Goal: Task Accomplishment & Management: Use online tool/utility

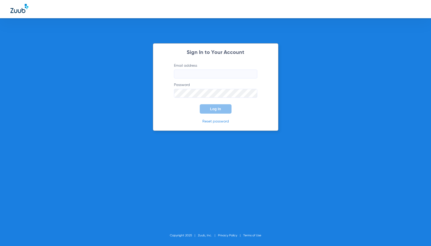
type input "[PERSON_NAME][EMAIL_ADDRESS][DOMAIN_NAME]"
click at [223, 111] on button "Log In" at bounding box center [216, 108] width 32 height 9
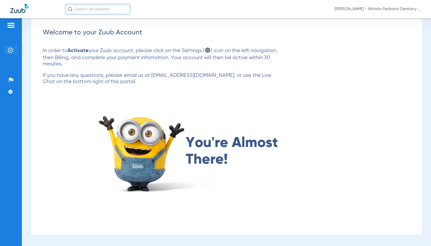
click at [9, 51] on img at bounding box center [10, 50] width 5 height 5
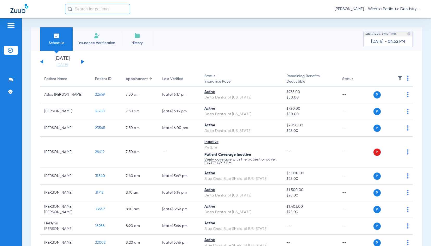
click at [83, 61] on button at bounding box center [82, 62] width 3 height 4
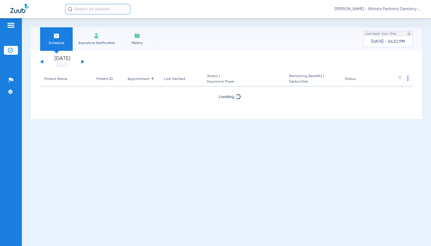
click at [83, 61] on button at bounding box center [82, 62] width 3 height 4
click at [44, 63] on div "[DATE] [DATE] [DATE] [DATE] [DATE] [DATE] [DATE] [DATE] [DATE] [DATE] [DATE] [D…" at bounding box center [62, 61] width 44 height 11
click at [43, 62] on div "[DATE] [DATE] [DATE] [DATE] [DATE] [DATE] [DATE] [DATE] [DATE] [DATE] [DATE] [D…" at bounding box center [62, 61] width 44 height 11
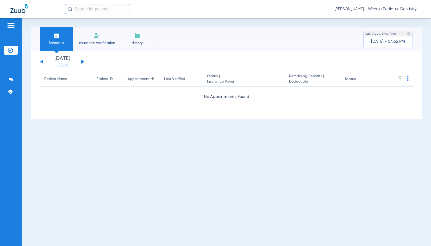
click at [43, 62] on div "[DATE] [DATE] [DATE] [DATE] [DATE] [DATE] [DATE] [DATE] [DATE] [DATE] [DATE] [D…" at bounding box center [62, 61] width 44 height 11
click at [41, 62] on button at bounding box center [41, 62] width 3 height 4
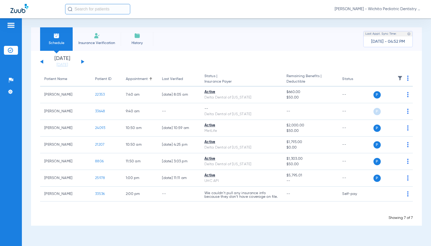
click at [41, 62] on button at bounding box center [41, 62] width 3 height 4
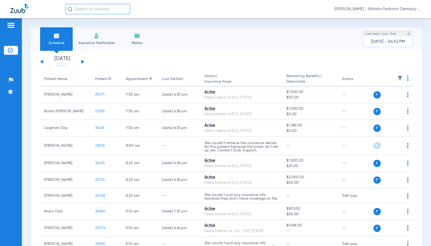
drag, startPoint x: 41, startPoint y: 62, endPoint x: 42, endPoint y: 72, distance: 10.3
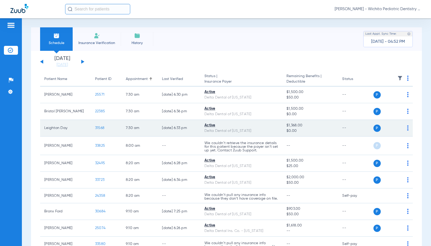
click at [100, 130] on span "31568" at bounding box center [99, 128] width 9 height 4
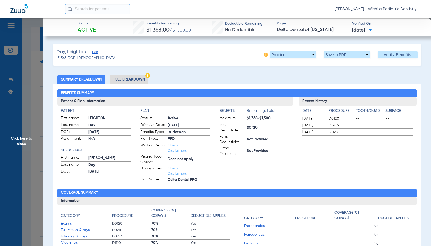
click at [130, 79] on li "Full Breakdown" at bounding box center [129, 79] width 39 height 9
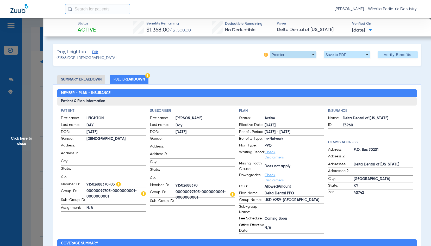
click at [298, 56] on span at bounding box center [293, 54] width 47 height 7
click at [281, 86] on span "PPO" at bounding box center [282, 86] width 24 height 4
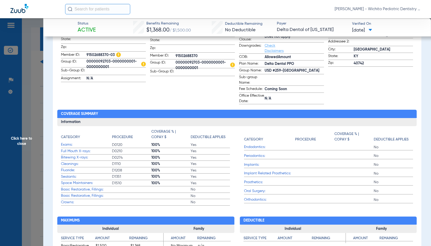
scroll to position [130, 0]
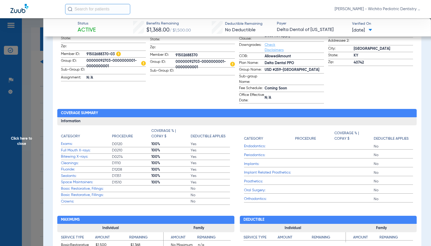
click at [19, 140] on span "Click here to close" at bounding box center [21, 141] width 43 height 246
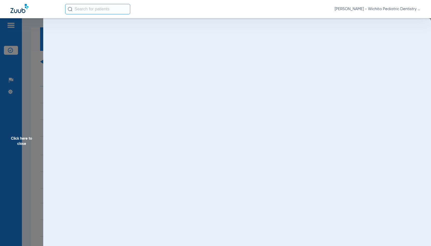
scroll to position [0, 0]
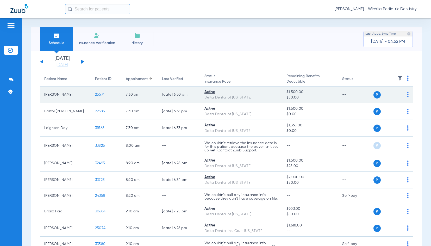
click at [100, 95] on span "25571" at bounding box center [99, 95] width 9 height 4
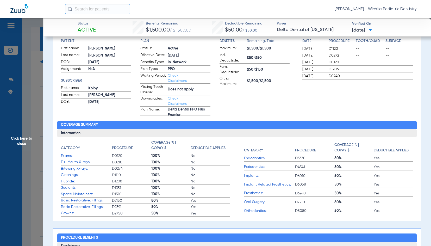
scroll to position [78, 0]
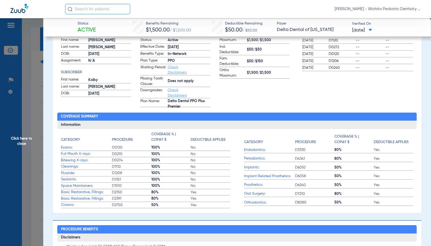
click at [20, 138] on span "Click here to close" at bounding box center [21, 141] width 43 height 246
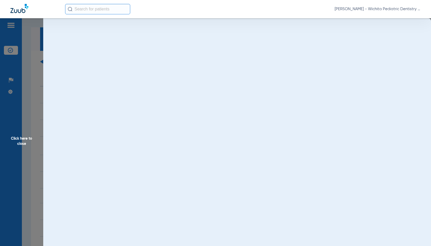
scroll to position [0, 0]
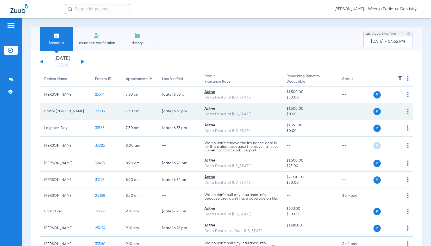
click at [97, 108] on td "22385" at bounding box center [106, 111] width 31 height 17
click at [97, 111] on span "22385" at bounding box center [100, 111] width 10 height 4
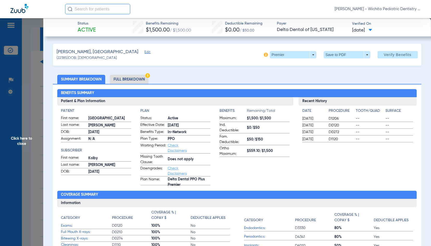
click at [139, 80] on li "Full Breakdown" at bounding box center [129, 79] width 39 height 9
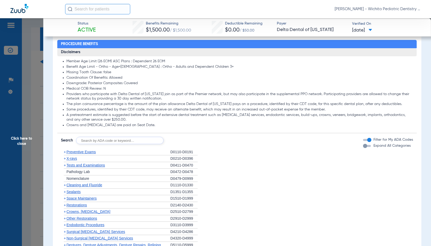
scroll to position [365, 0]
click at [72, 156] on span "X-rays" at bounding box center [71, 158] width 10 height 4
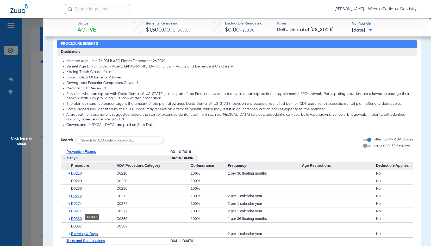
click at [76, 218] on span "D0330" at bounding box center [76, 219] width 11 height 4
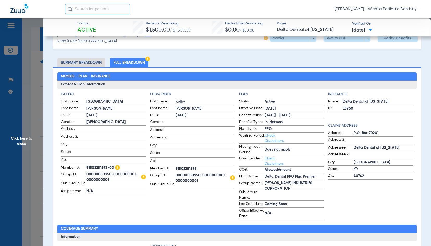
scroll to position [0, 0]
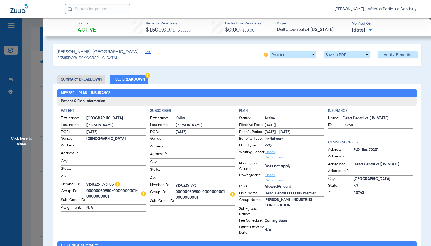
click at [24, 141] on span "Click here to close" at bounding box center [21, 141] width 43 height 246
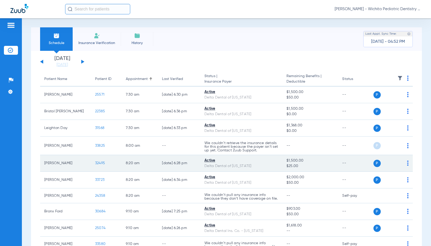
click at [98, 163] on span "32495" at bounding box center [100, 163] width 10 height 4
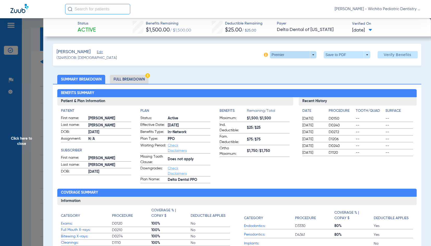
click at [308, 52] on span at bounding box center [293, 54] width 47 height 7
click at [276, 85] on span "PPO" at bounding box center [282, 86] width 24 height 4
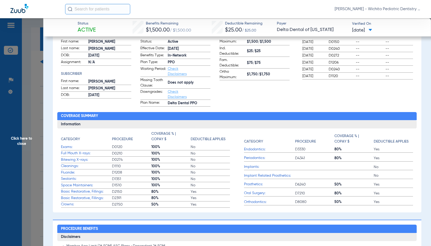
scroll to position [78, 0]
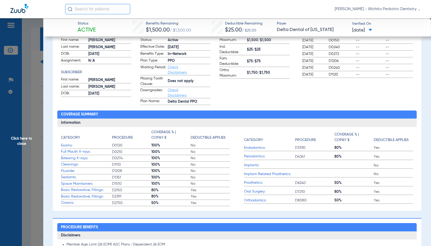
click at [20, 139] on span "Click here to close" at bounding box center [21, 141] width 43 height 246
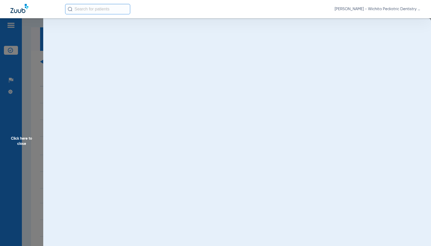
scroll to position [0, 0]
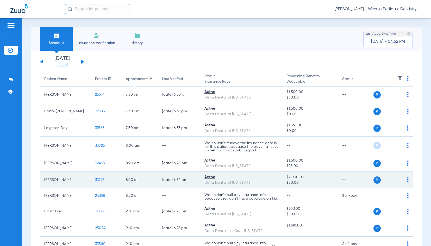
click at [99, 179] on span "33723" at bounding box center [99, 180] width 9 height 4
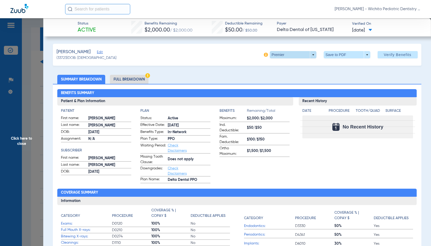
click at [280, 55] on span at bounding box center [293, 54] width 47 height 7
click at [274, 87] on span "PPO" at bounding box center [282, 86] width 24 height 4
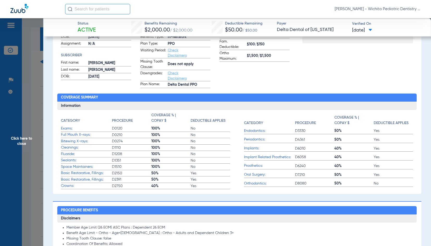
scroll to position [104, 0]
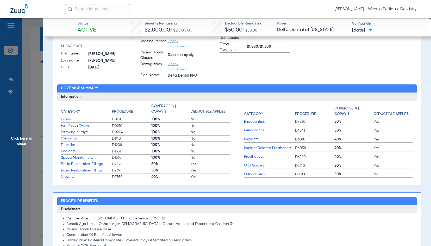
drag, startPoint x: 16, startPoint y: 141, endPoint x: 20, endPoint y: 139, distance: 3.8
click at [16, 141] on span "Click here to close" at bounding box center [21, 141] width 43 height 246
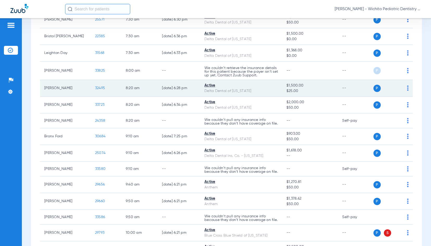
scroll to position [78, 0]
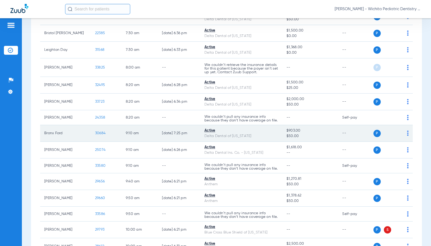
click at [96, 135] on span "30684" at bounding box center [100, 133] width 10 height 4
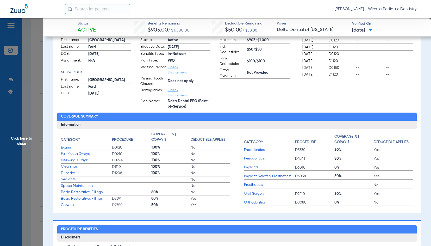
drag, startPoint x: 57, startPoint y: 113, endPoint x: 217, endPoint y: 217, distance: 191.2
click at [211, 210] on div "Benefits Summary Patient & Plan Information Patient First name: [GEOGRAPHIC_DAT…" at bounding box center [237, 109] width 369 height 207
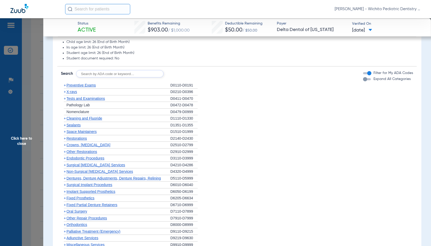
scroll to position [287, 0]
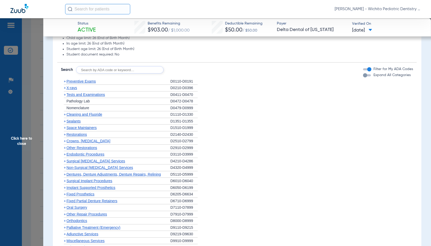
drag, startPoint x: 76, startPoint y: 87, endPoint x: 68, endPoint y: 90, distance: 8.2
click at [76, 87] on span "X-rays" at bounding box center [71, 88] width 10 height 4
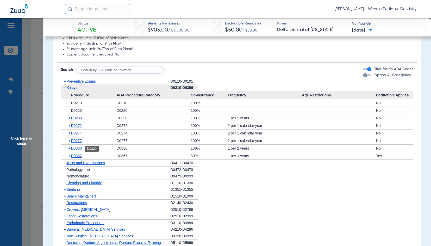
click at [76, 147] on span "D0330" at bounding box center [76, 148] width 11 height 4
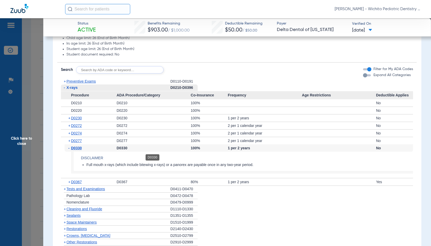
scroll to position [313, 0]
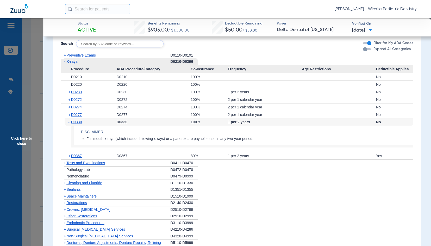
click at [15, 142] on span "Click here to close" at bounding box center [21, 141] width 43 height 246
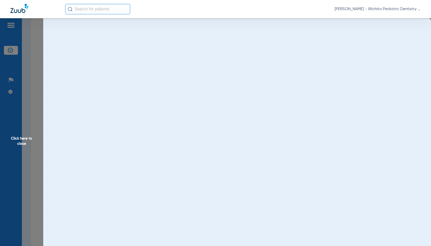
scroll to position [0, 0]
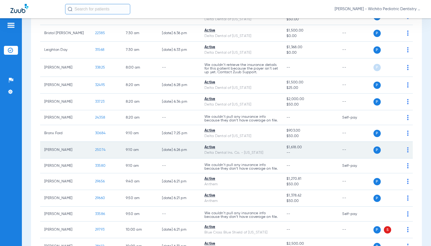
click at [96, 152] on span "25074" at bounding box center [100, 150] width 10 height 4
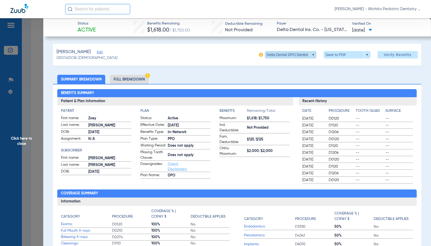
click at [285, 54] on span at bounding box center [291, 54] width 13 height 13
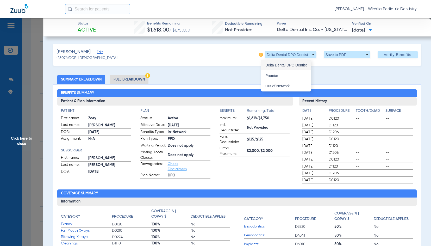
click at [283, 65] on span "Delta Dental DPO Dentist" at bounding box center [286, 65] width 41 height 4
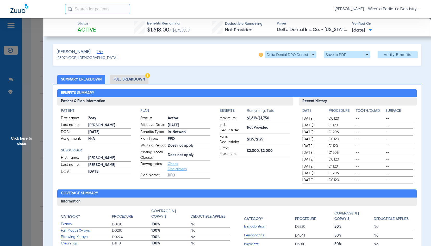
click at [133, 80] on li "Full Breakdown" at bounding box center [129, 79] width 39 height 9
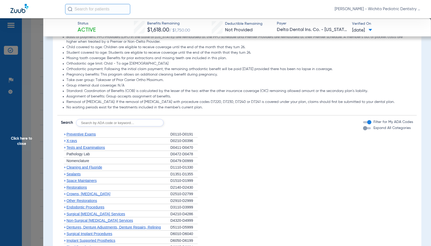
scroll to position [443, 0]
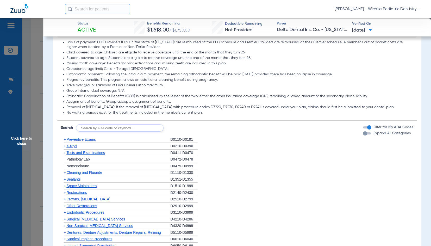
click at [75, 148] on span "X-rays" at bounding box center [71, 146] width 10 height 4
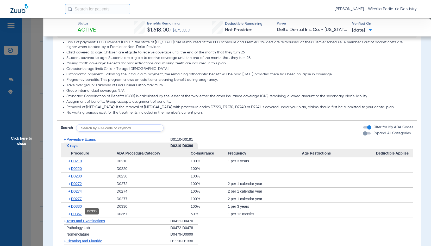
click at [76, 208] on span "D0330" at bounding box center [76, 206] width 11 height 4
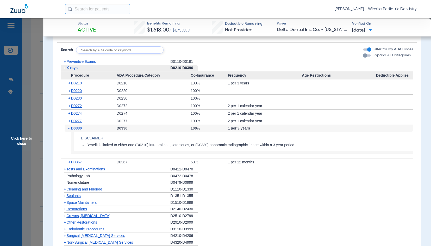
scroll to position [521, 0]
